Goal: Information Seeking & Learning: Learn about a topic

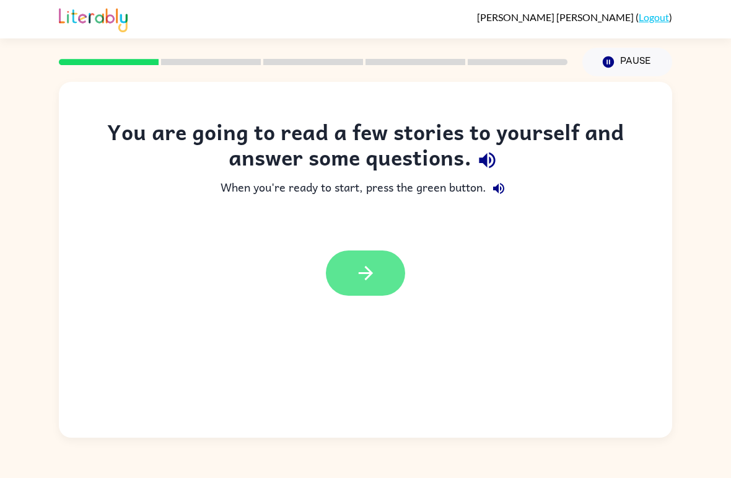
click at [391, 276] on button "button" at bounding box center [365, 272] width 79 height 45
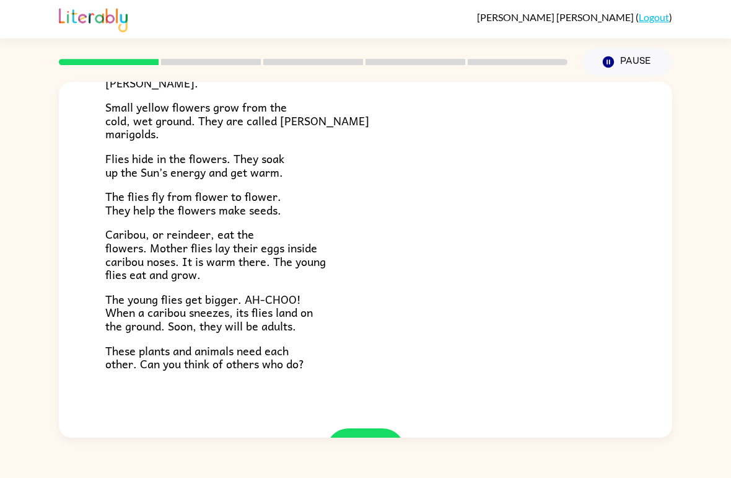
scroll to position [202, 0]
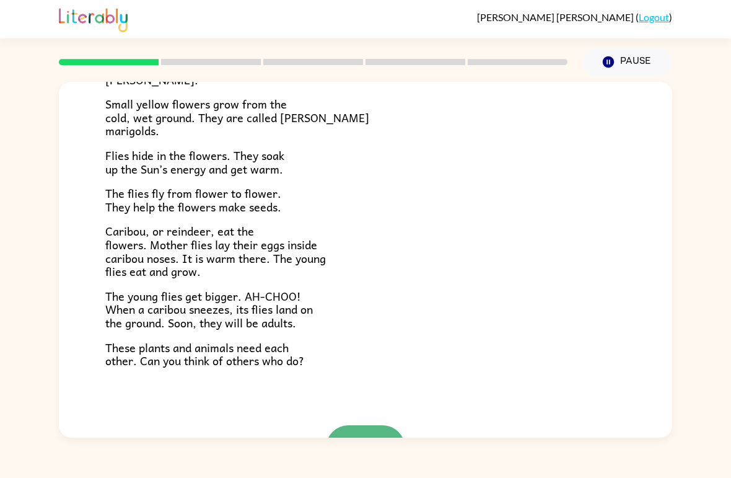
click at [374, 437] on icon "button" at bounding box center [366, 448] width 22 height 22
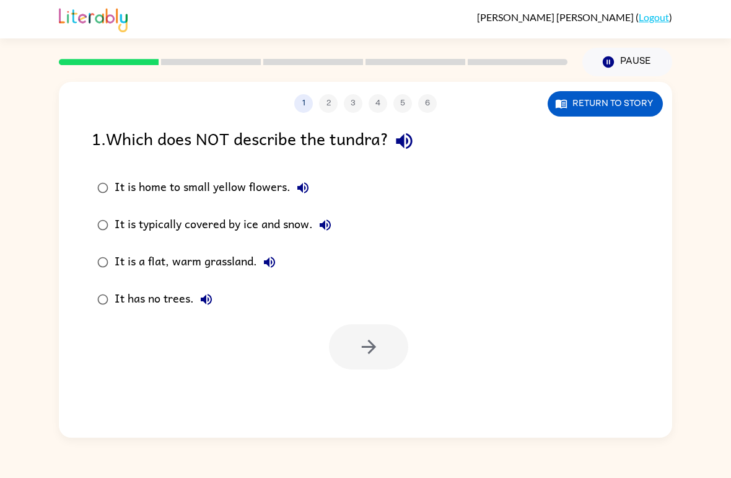
click at [138, 260] on div "It is a flat, warm grassland." at bounding box center [198, 262] width 167 height 25
click at [358, 344] on icon "button" at bounding box center [369, 347] width 22 height 22
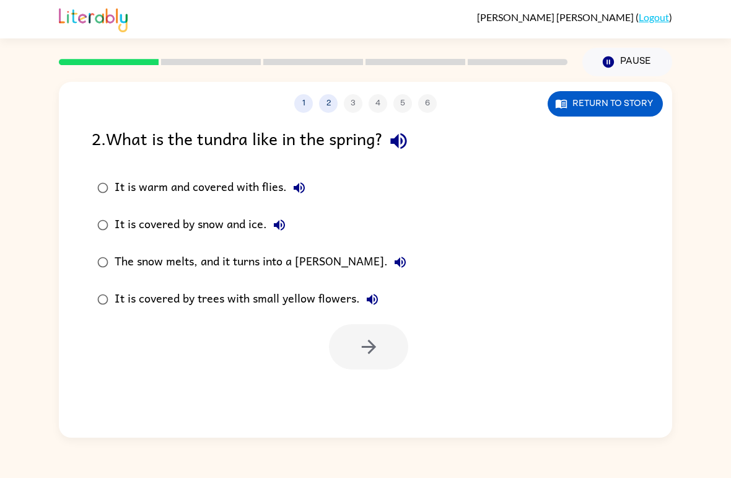
click at [237, 266] on div "The snow melts, and it turns into a [PERSON_NAME]." at bounding box center [264, 262] width 298 height 25
click at [362, 344] on icon "button" at bounding box center [369, 347] width 22 height 22
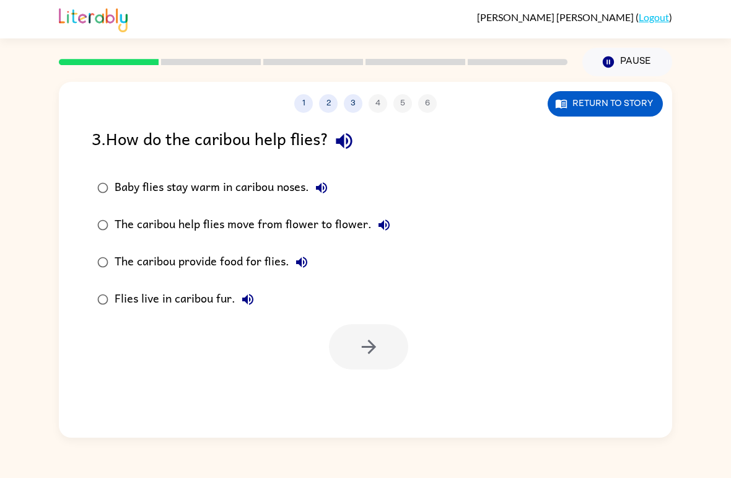
click at [173, 185] on div "Baby flies stay warm in caribou noses." at bounding box center [224, 187] width 219 height 25
click at [377, 357] on icon "button" at bounding box center [369, 347] width 22 height 22
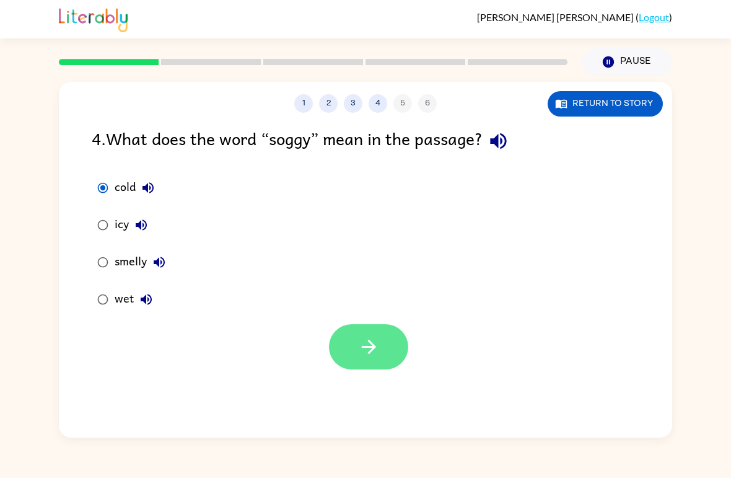
click at [393, 364] on button "button" at bounding box center [368, 346] width 79 height 45
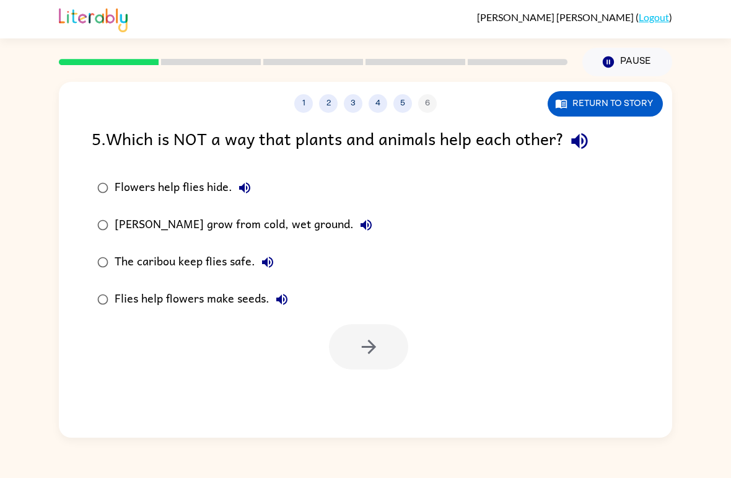
click at [265, 227] on div "[PERSON_NAME] grow from cold, wet ground." at bounding box center [247, 225] width 264 height 25
click at [380, 342] on button "button" at bounding box center [368, 346] width 79 height 45
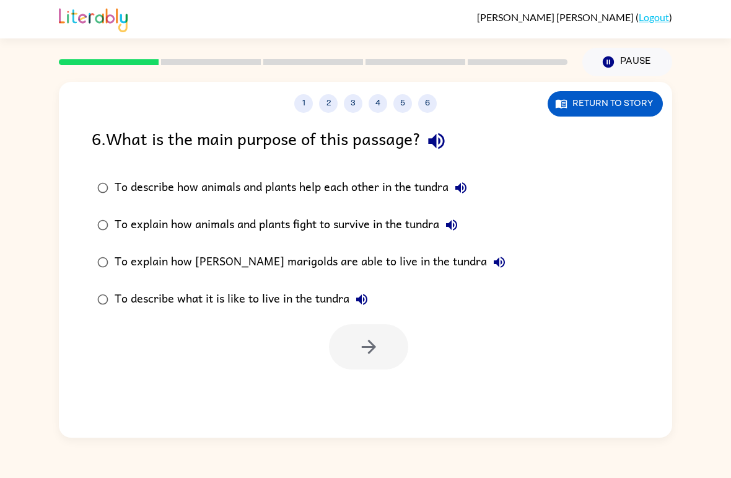
click at [375, 186] on div "To describe how animals and plants help each other in the tundra" at bounding box center [294, 187] width 359 height 25
click at [377, 356] on icon "button" at bounding box center [369, 347] width 22 height 22
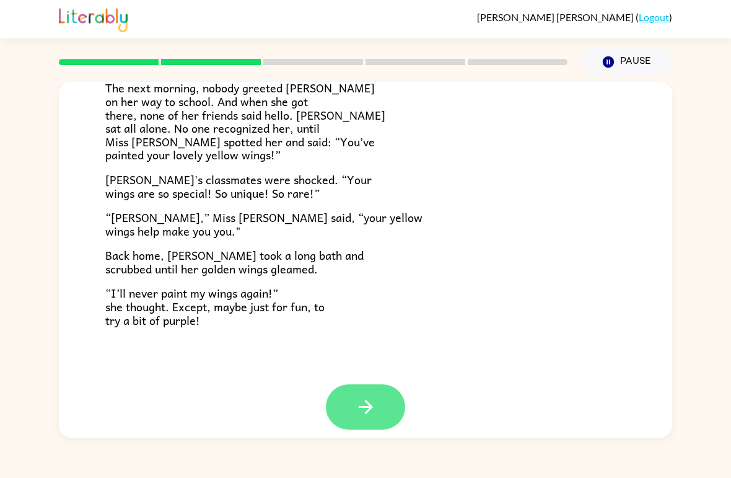
scroll to position [333, 0]
click at [364, 399] on icon "button" at bounding box center [366, 408] width 22 height 22
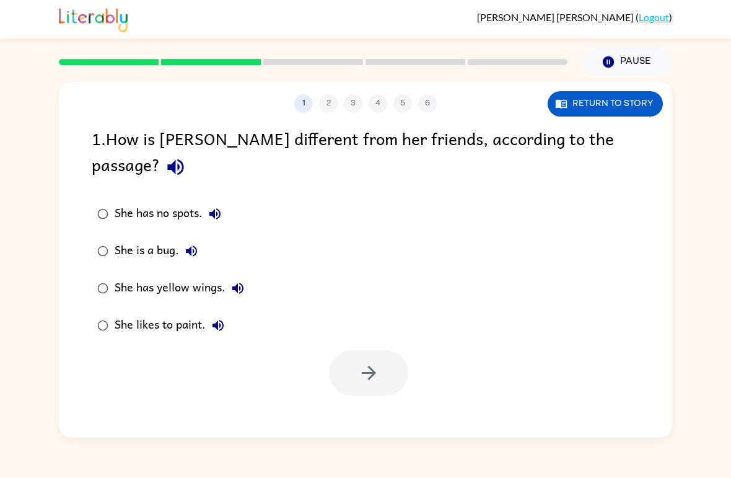
click at [144, 276] on div "She has yellow wings." at bounding box center [183, 288] width 136 height 25
click at [368, 362] on icon "button" at bounding box center [369, 373] width 22 height 22
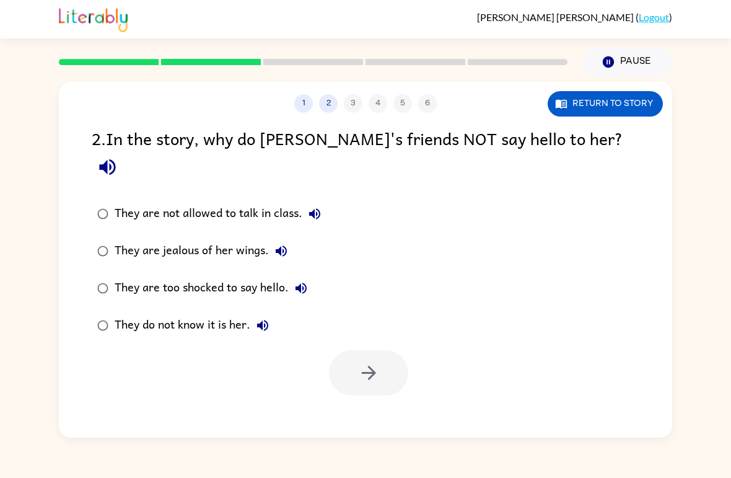
click at [207, 313] on div "They do not know it is her." at bounding box center [195, 325] width 160 height 25
click at [394, 350] on button "button" at bounding box center [368, 372] width 79 height 45
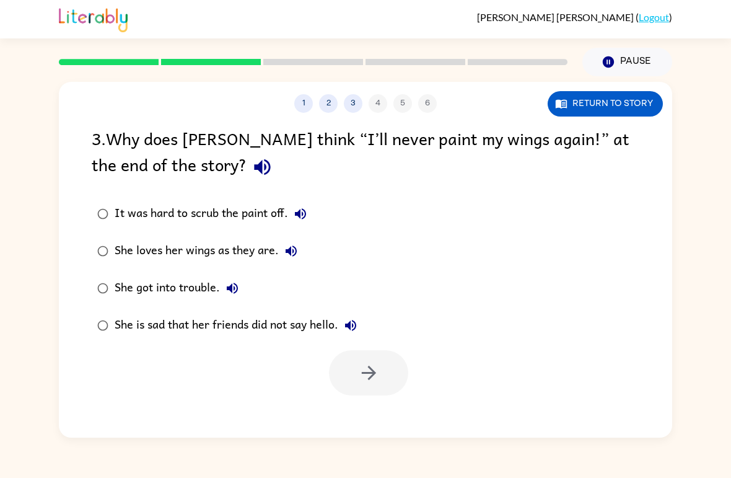
click at [238, 254] on div "She loves her wings as they are." at bounding box center [209, 251] width 189 height 25
click at [349, 361] on button "button" at bounding box center [368, 372] width 79 height 45
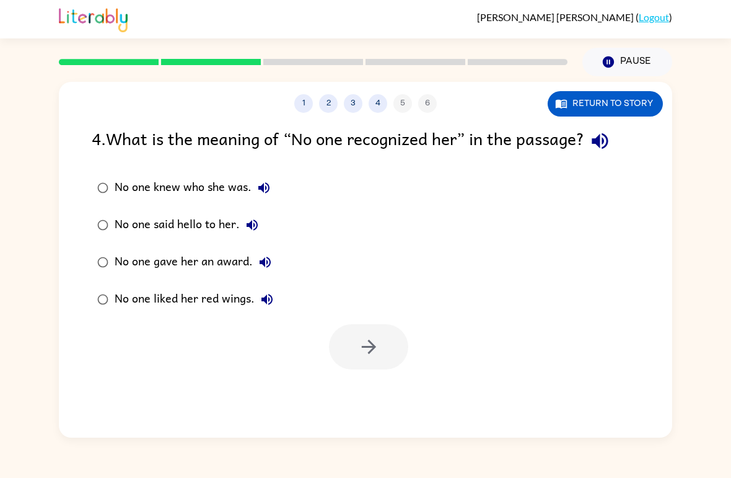
click at [195, 191] on div "No one knew who she was." at bounding box center [196, 187] width 162 height 25
click at [377, 362] on button "button" at bounding box center [368, 346] width 79 height 45
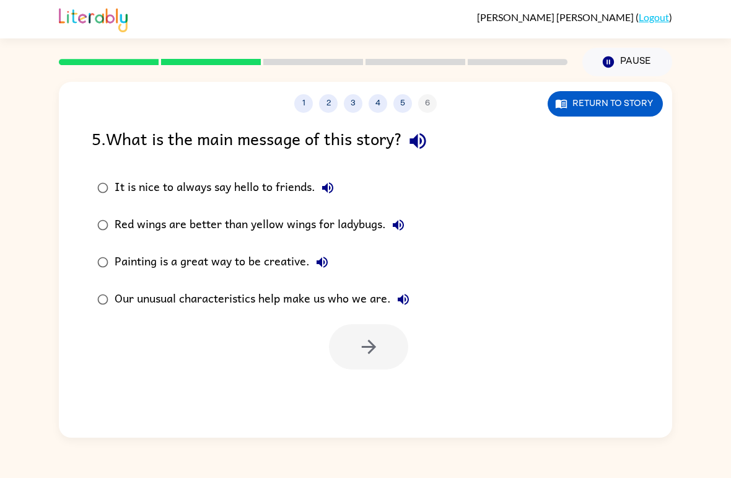
click at [235, 299] on div "Our unusual characteristics help make us who we are." at bounding box center [265, 299] width 301 height 25
click at [377, 356] on icon "button" at bounding box center [369, 347] width 22 height 22
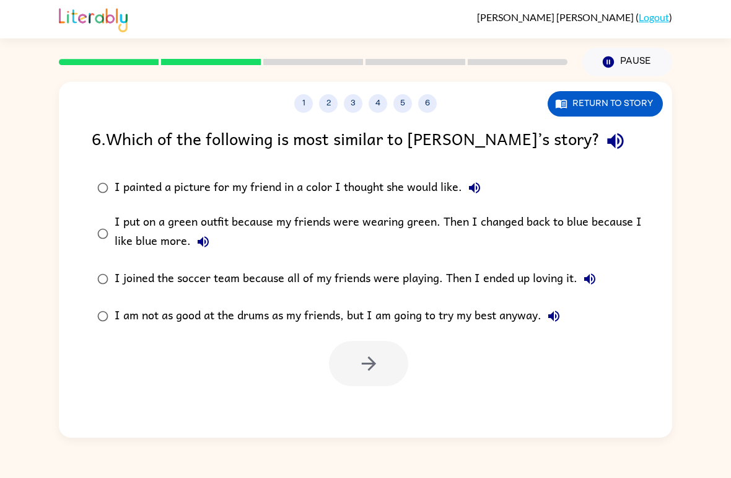
click at [390, 234] on div "I put on a green outfit because my friends were wearing green. Then I changed b…" at bounding box center [385, 234] width 541 height 42
click at [357, 380] on button "button" at bounding box center [368, 363] width 79 height 45
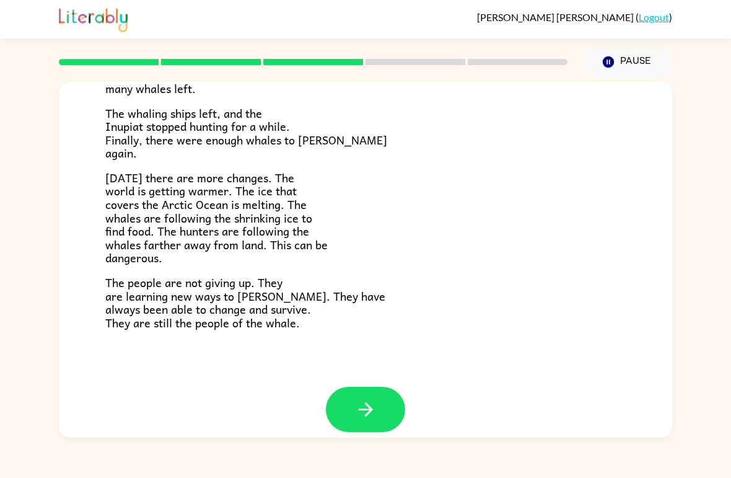
scroll to position [402, 0]
click at [379, 393] on button "button" at bounding box center [365, 409] width 79 height 45
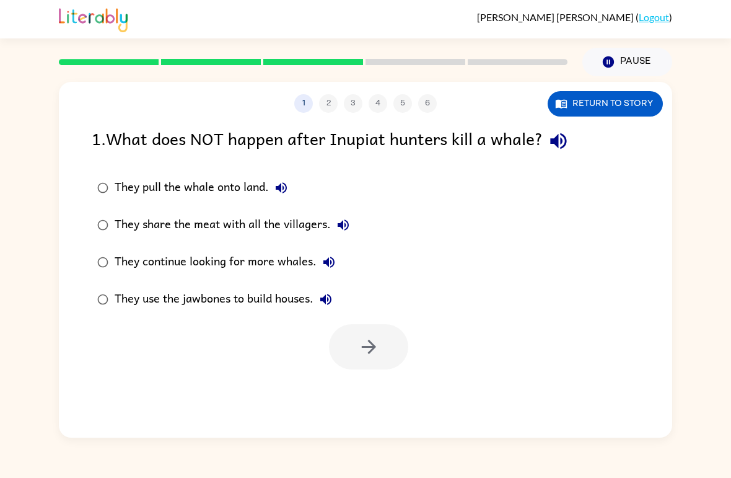
scroll to position [0, 0]
click at [289, 222] on div "They share the meat with all the villagers." at bounding box center [235, 225] width 241 height 25
click at [377, 335] on button "button" at bounding box center [368, 346] width 79 height 45
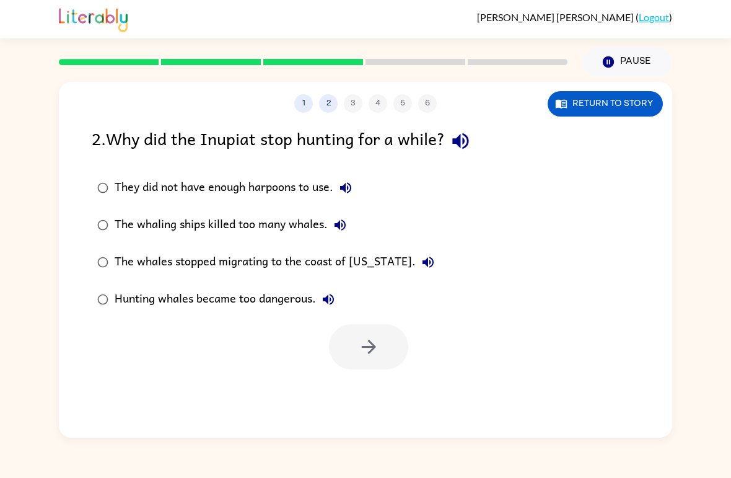
click at [300, 225] on div "The whaling ships killed too many whales." at bounding box center [234, 225] width 238 height 25
click at [354, 353] on button "button" at bounding box center [368, 346] width 79 height 45
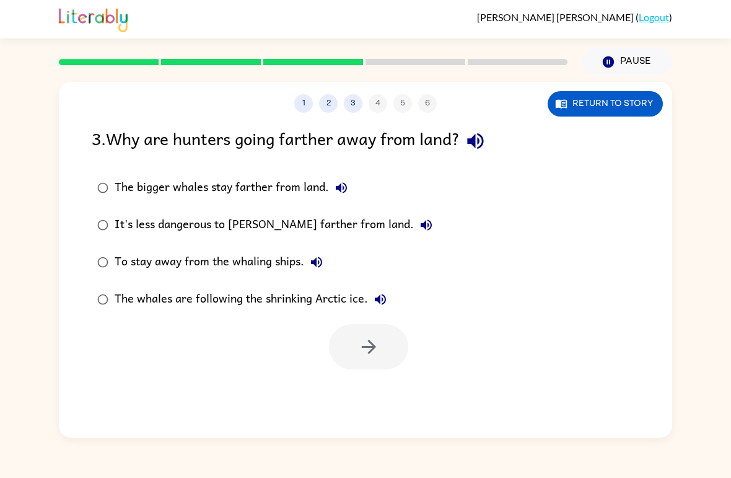
click at [182, 297] on div "The whales are following the shrinking Arctic ice." at bounding box center [254, 299] width 278 height 25
click at [363, 366] on button "button" at bounding box center [368, 346] width 79 height 45
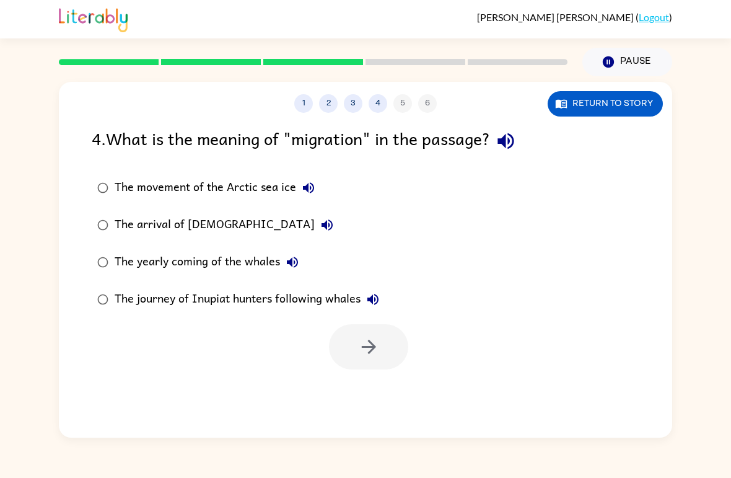
click at [293, 256] on icon "button" at bounding box center [292, 262] width 15 height 15
click at [199, 265] on div "The yearly coming of the whales" at bounding box center [210, 262] width 190 height 25
click at [341, 359] on button "button" at bounding box center [368, 346] width 79 height 45
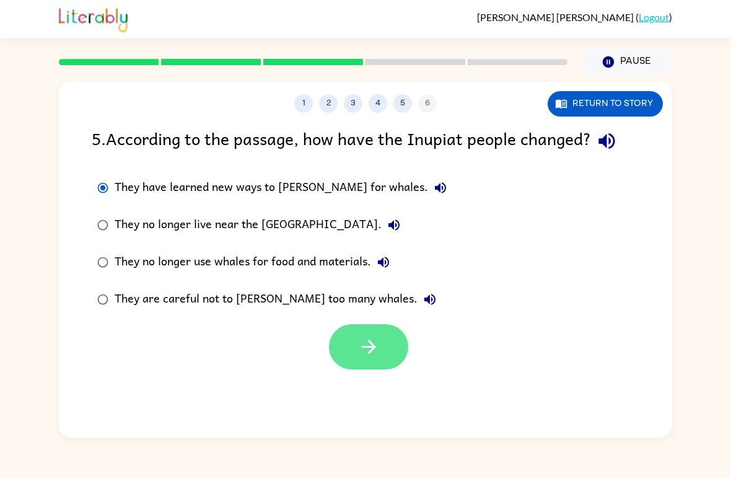
click at [360, 367] on button "button" at bounding box center [368, 346] width 79 height 45
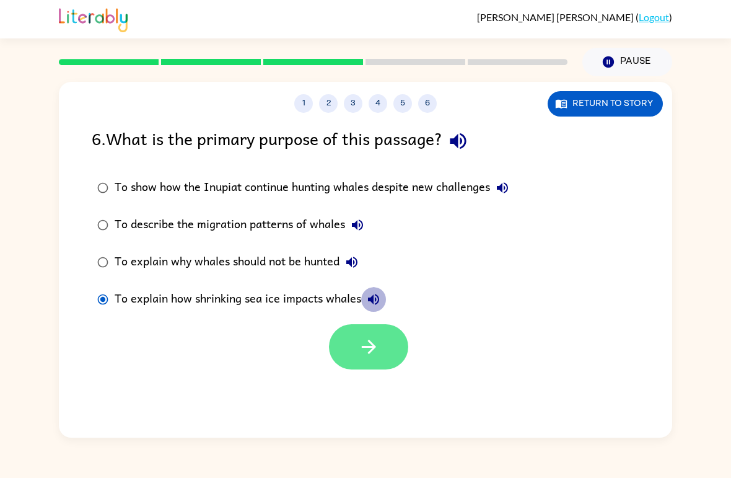
click at [358, 332] on button "button" at bounding box center [368, 346] width 79 height 45
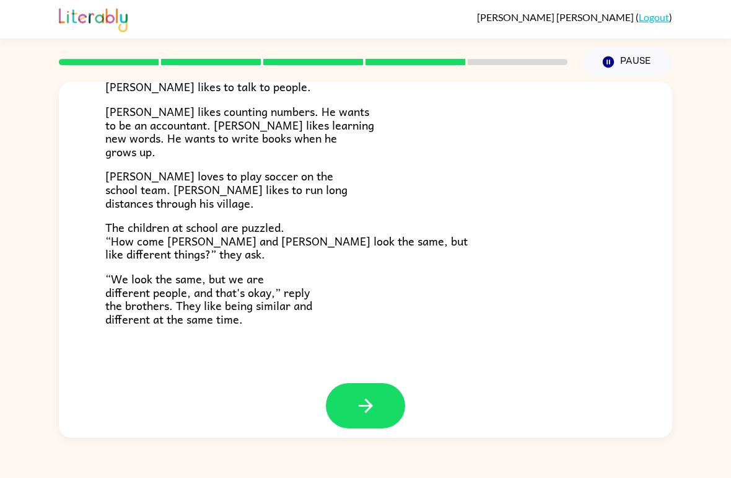
scroll to position [257, 0]
click at [357, 398] on icon "button" at bounding box center [366, 406] width 22 height 22
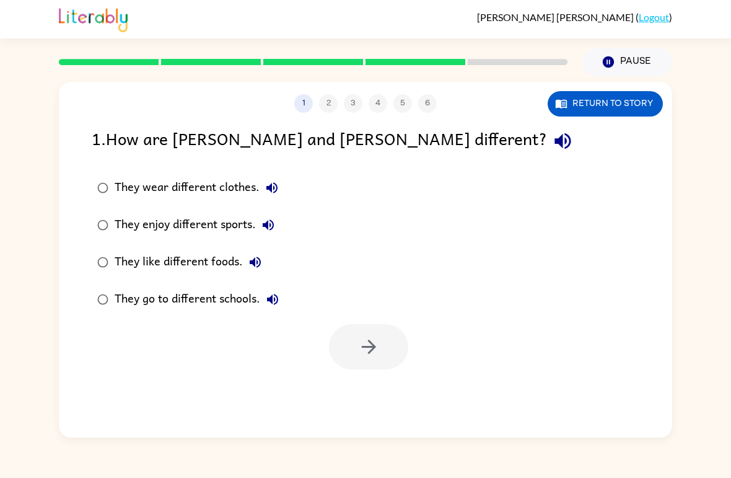
click at [221, 229] on div "They enjoy different sports." at bounding box center [198, 225] width 166 height 25
click at [367, 338] on icon "button" at bounding box center [369, 347] width 22 height 22
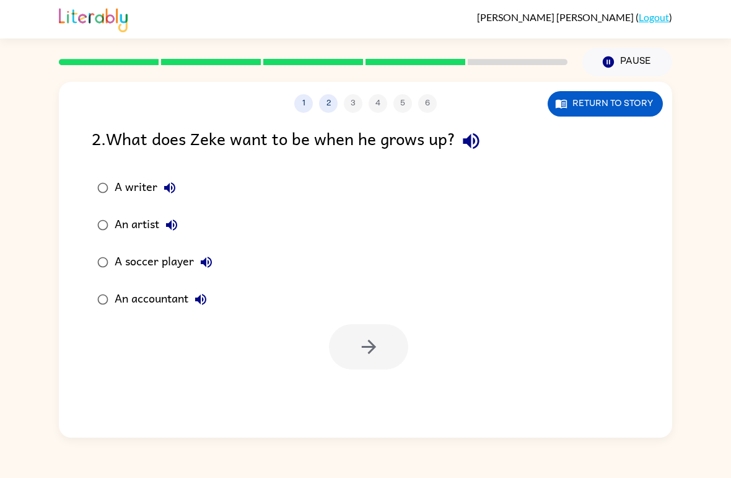
click at [136, 188] on div "A writer" at bounding box center [149, 187] width 68 height 25
click at [377, 341] on icon "button" at bounding box center [369, 347] width 22 height 22
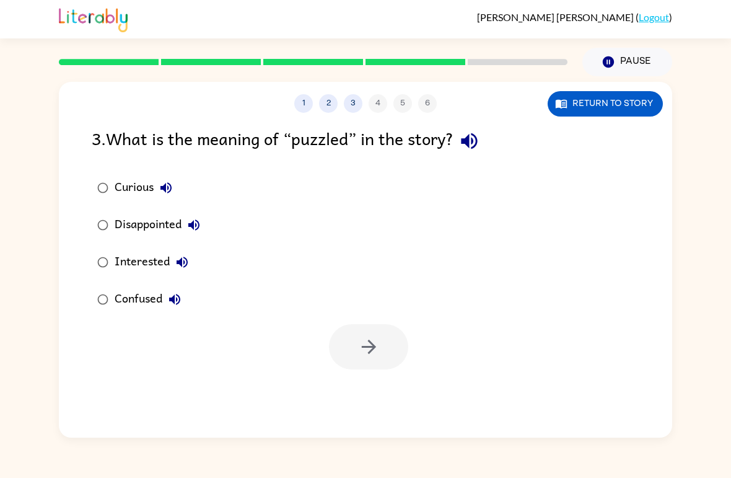
click at [122, 294] on div "Confused" at bounding box center [151, 299] width 72 height 25
click at [392, 349] on button "button" at bounding box center [368, 346] width 79 height 45
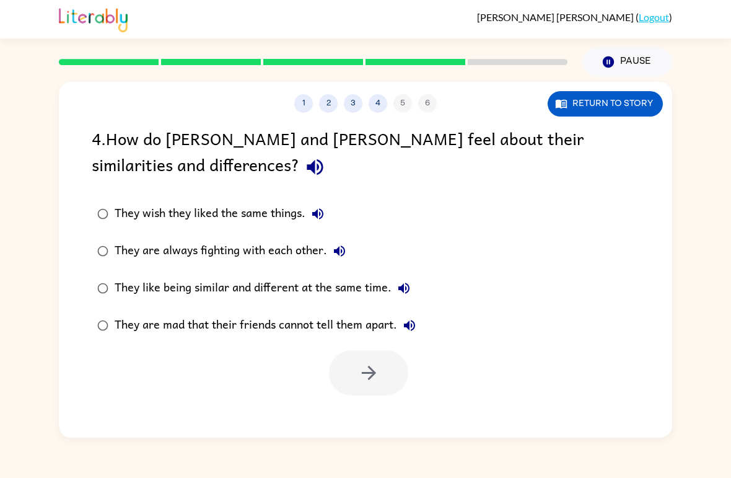
click at [305, 291] on div "They like being similar and different at the same time." at bounding box center [266, 288] width 302 height 25
click at [347, 367] on button "button" at bounding box center [368, 372] width 79 height 45
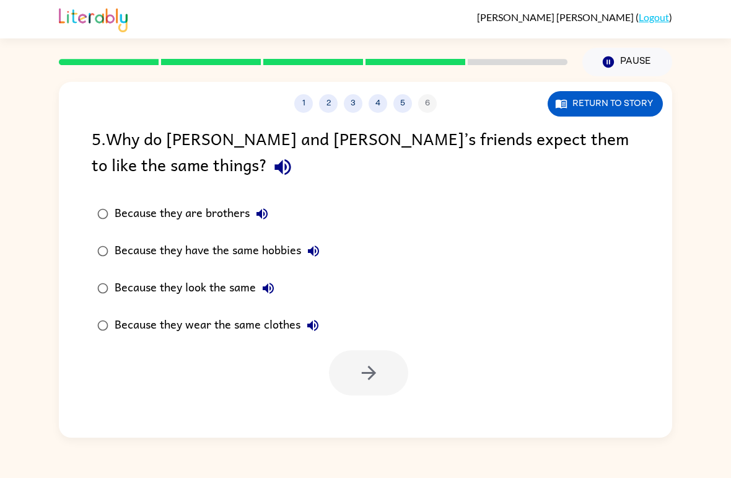
click at [222, 291] on div "Because they look the same" at bounding box center [198, 288] width 166 height 25
click at [389, 375] on button "button" at bounding box center [368, 372] width 79 height 45
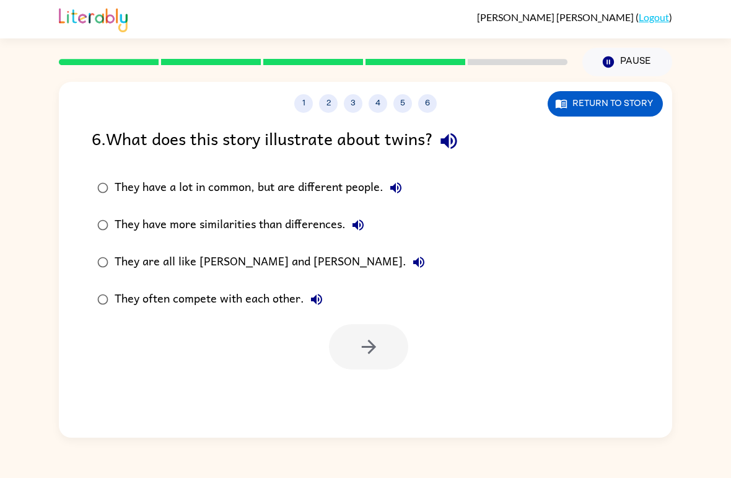
click at [310, 190] on div "They have a lot in common, but are different people." at bounding box center [262, 187] width 294 height 25
click at [398, 355] on button "button" at bounding box center [368, 346] width 79 height 45
